Goal: Task Accomplishment & Management: Manage account settings

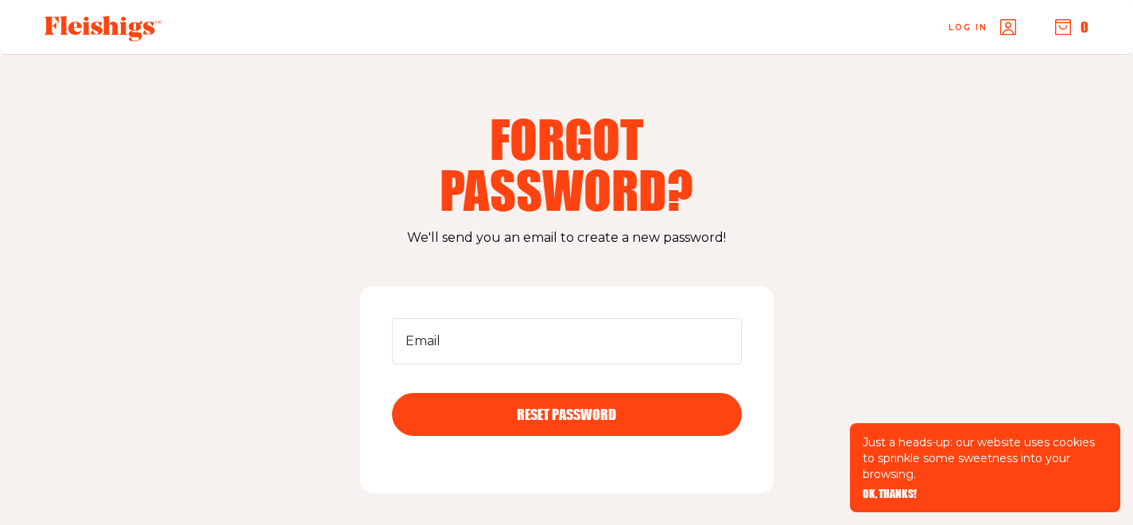
click at [900, 488] on span "OK, THANKS!" at bounding box center [890, 482] width 54 height 11
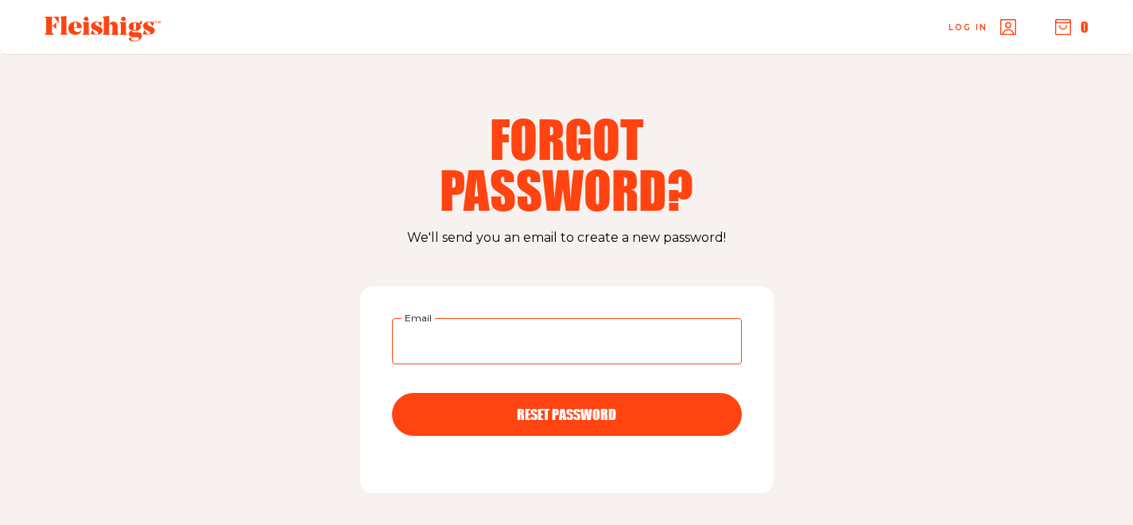
click at [627, 355] on input "Email" at bounding box center [567, 341] width 350 height 46
type input "[EMAIL_ADDRESS][DOMAIN_NAME]"
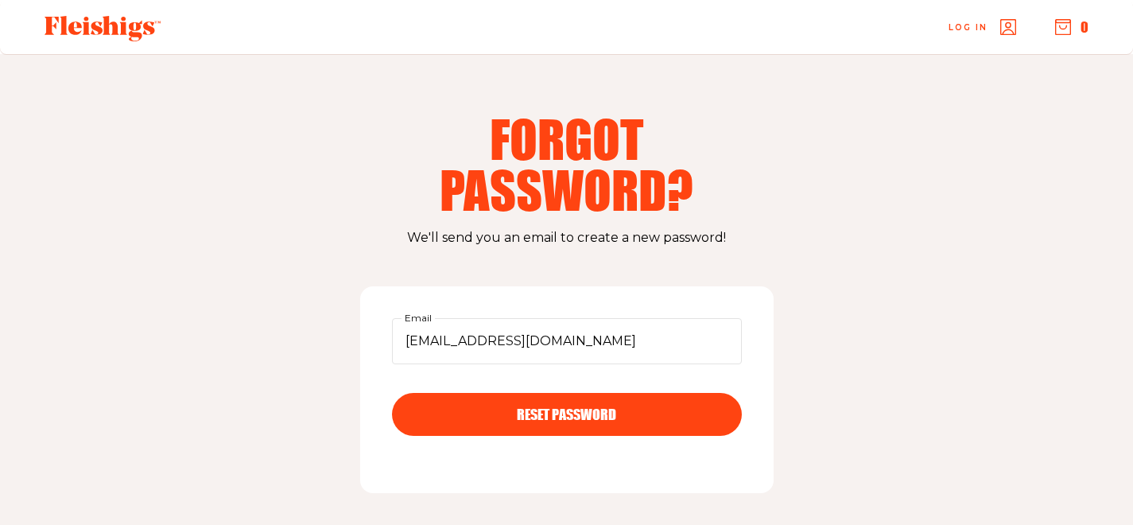
click at [525, 407] on span "RESET PASSWORD" at bounding box center [566, 400] width 99 height 14
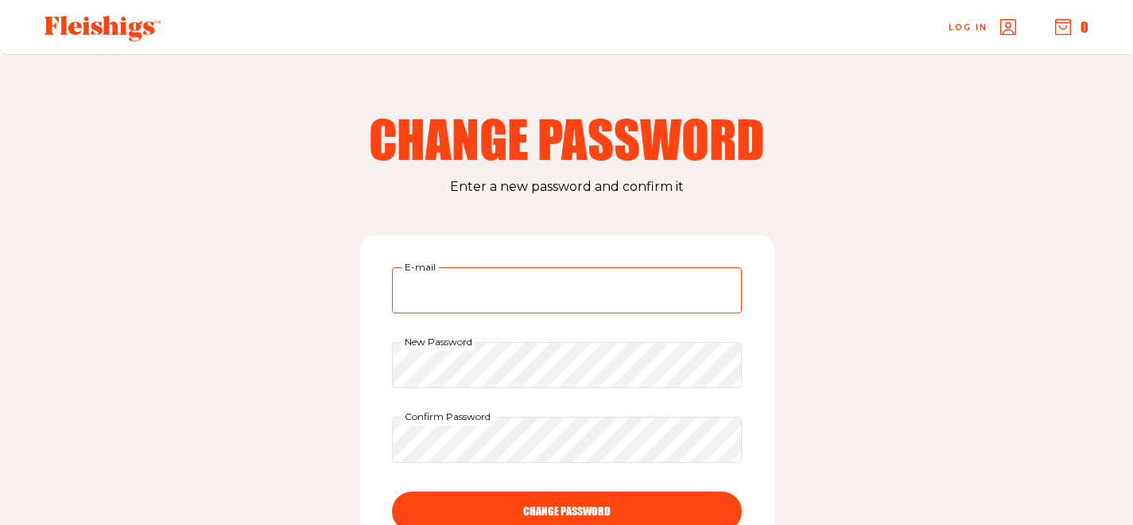
click at [585, 299] on input "E-mail" at bounding box center [567, 290] width 350 height 46
type input "[EMAIL_ADDRESS][DOMAIN_NAME]"
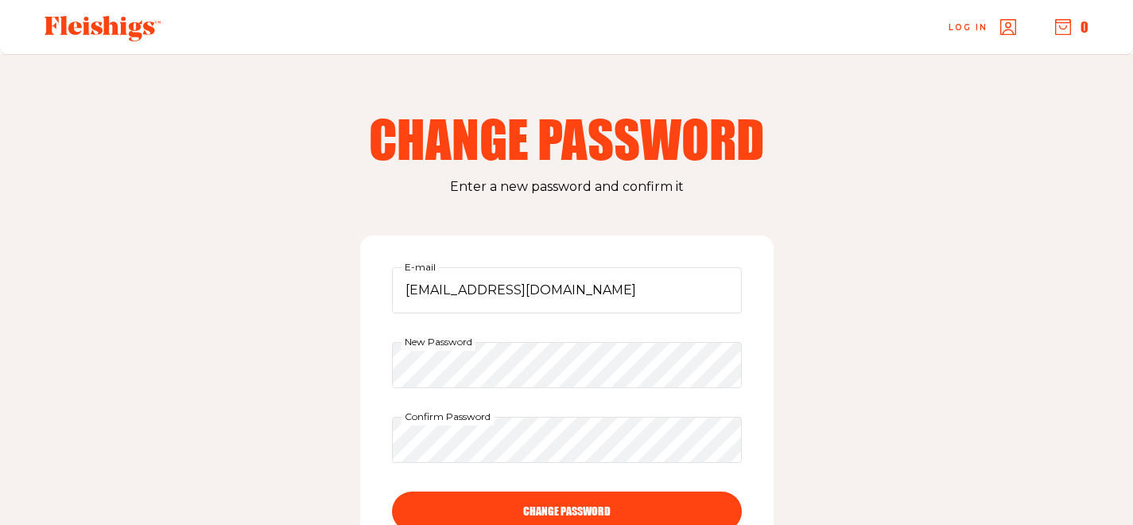
scroll to position [6, 0]
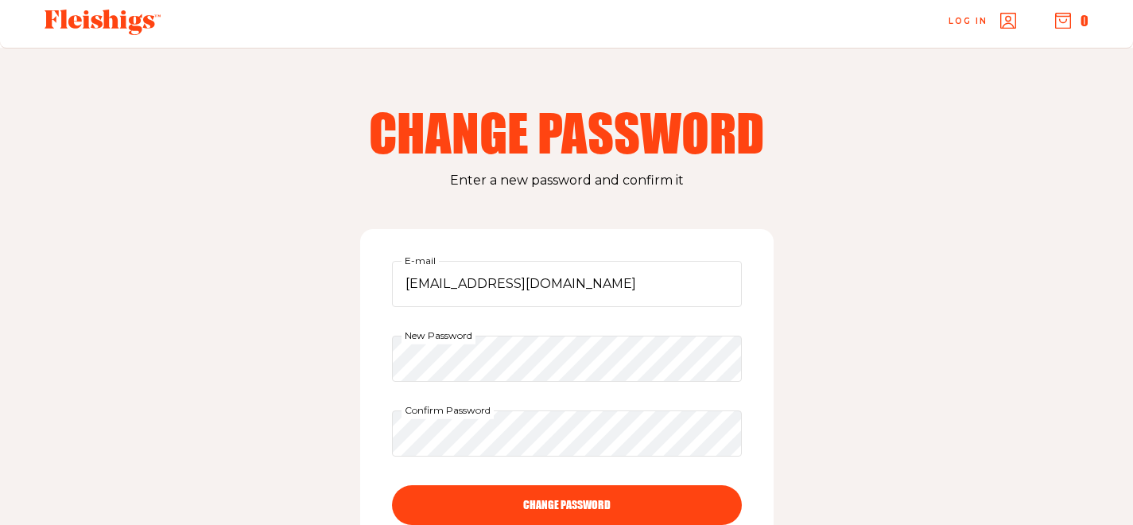
click at [593, 495] on button "CHANGE PASSWORD" at bounding box center [567, 505] width 350 height 40
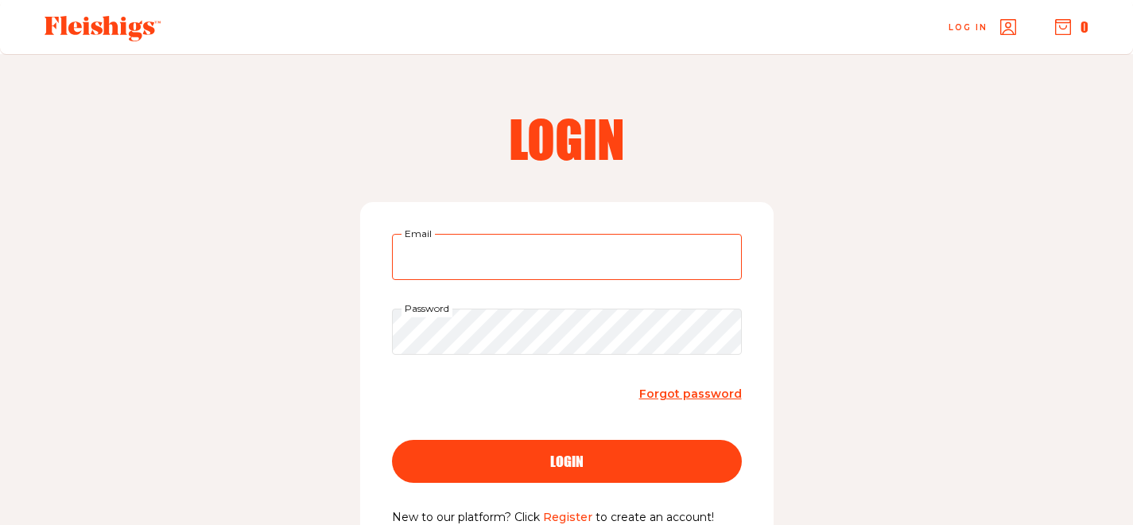
type input "jrichter3@verizon.net"
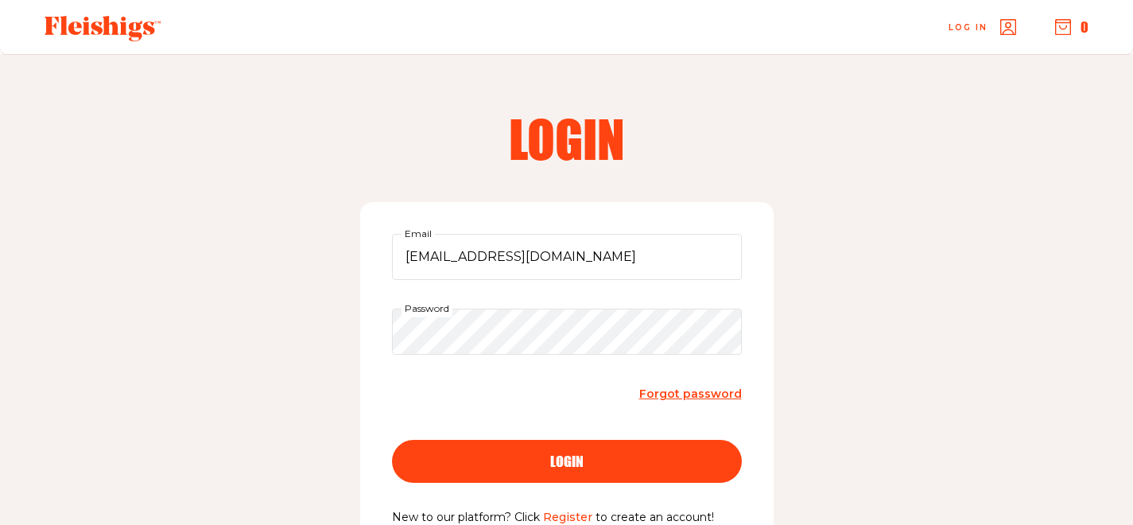
click at [577, 454] on span "login" at bounding box center [566, 447] width 33 height 14
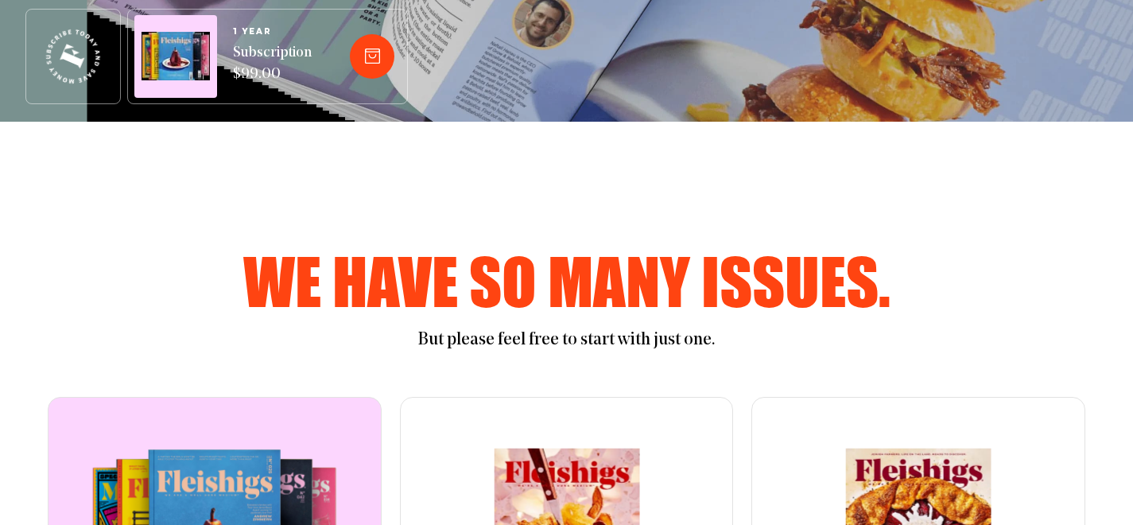
scroll to position [725, 0]
